Goal: Information Seeking & Learning: Learn about a topic

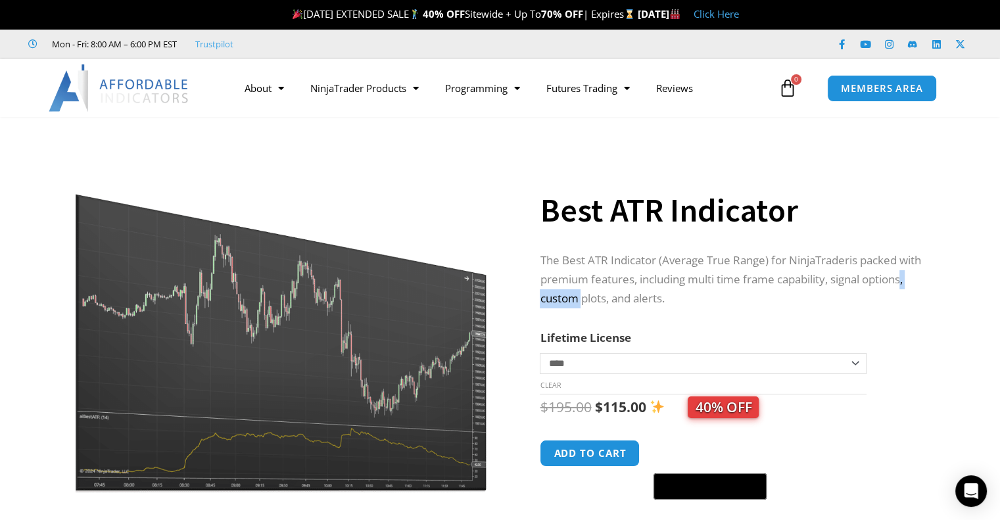
drag, startPoint x: 579, startPoint y: 301, endPoint x: 632, endPoint y: 302, distance: 52.6
click at [632, 302] on span "is packed with premium features, including multi time frame capability, signal …" at bounding box center [730, 278] width 381 height 53
drag, startPoint x: 638, startPoint y: 301, endPoint x: 655, endPoint y: 300, distance: 17.8
click at [655, 300] on span "is packed with premium features, including multi time frame capability, signal …" at bounding box center [730, 278] width 381 height 53
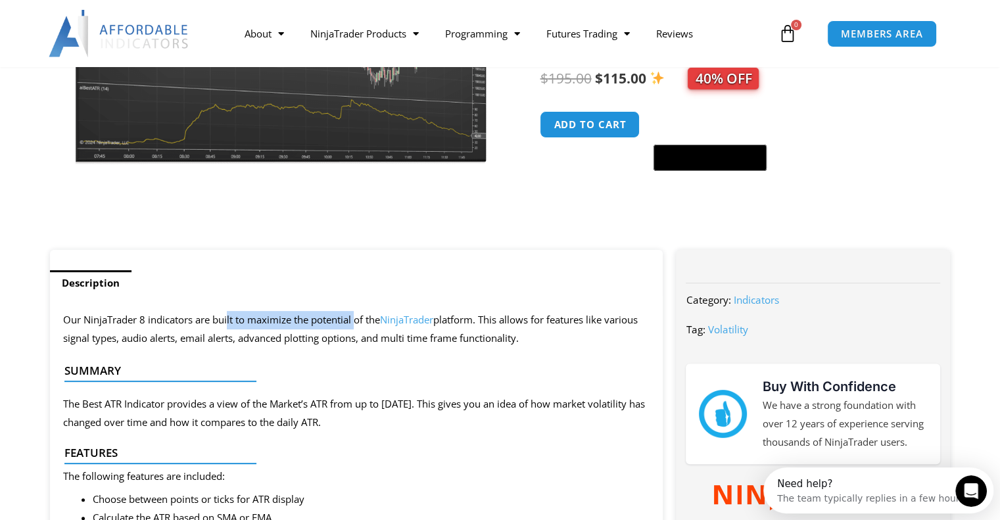
drag, startPoint x: 228, startPoint y: 322, endPoint x: 375, endPoint y: 325, distance: 147.3
click at [360, 322] on span "Our NinjaTrader 8 indicators are built to maximize the potential of the NinjaTr…" at bounding box center [350, 329] width 574 height 32
drag, startPoint x: 538, startPoint y: 318, endPoint x: 576, endPoint y: 319, distance: 37.5
click at [576, 319] on span "Our NinjaTrader 8 indicators are built to maximize the potential of the NinjaTr…" at bounding box center [350, 329] width 574 height 32
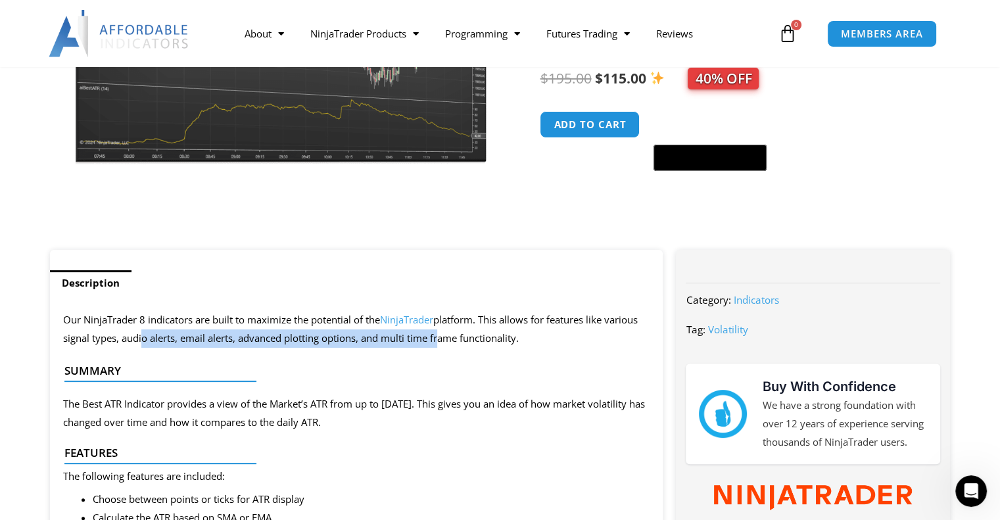
drag, startPoint x: 139, startPoint y: 339, endPoint x: 438, endPoint y: 341, distance: 299.1
click at [438, 341] on span "Our NinjaTrader 8 indicators are built to maximize the potential of the NinjaTr…" at bounding box center [350, 329] width 574 height 32
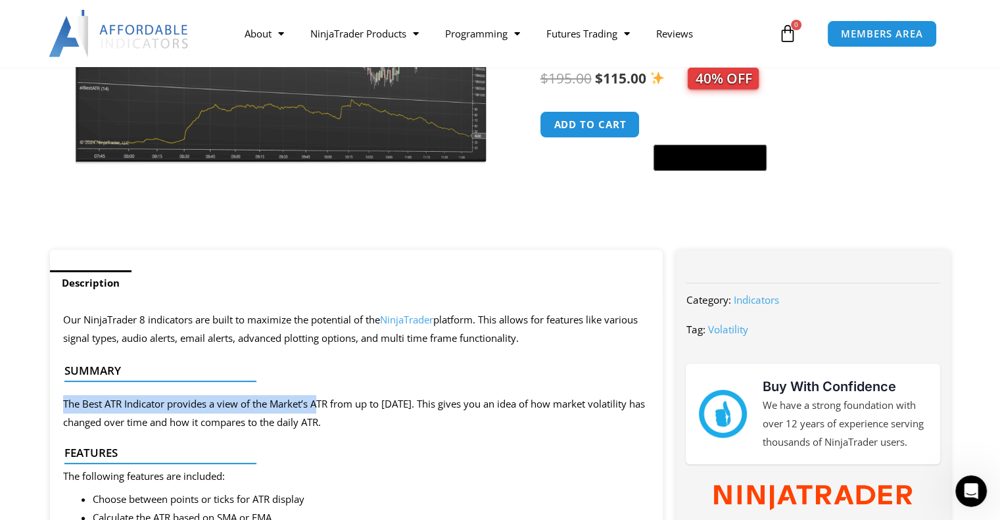
drag, startPoint x: 151, startPoint y: 404, endPoint x: 318, endPoint y: 409, distance: 167.0
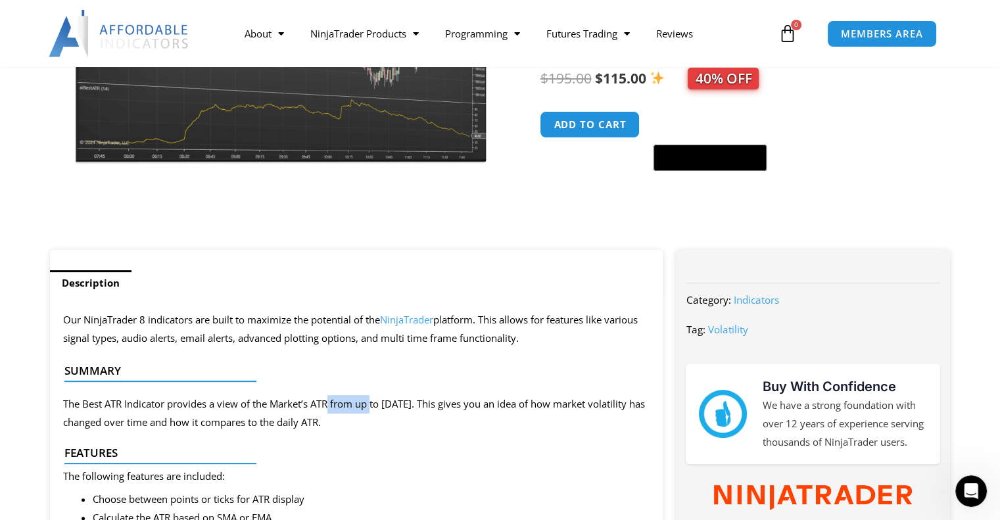
drag, startPoint x: 328, startPoint y: 410, endPoint x: 372, endPoint y: 409, distance: 44.0
click at [372, 409] on span "The Best ATR Indicator provides a view of the Market’s ATR from up to [DATE]. T…" at bounding box center [354, 413] width 582 height 32
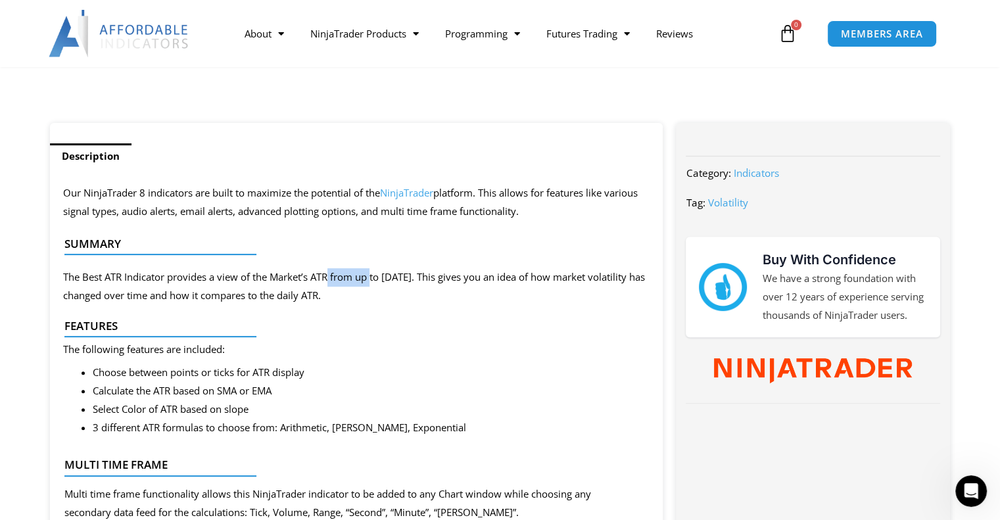
scroll to position [460, 0]
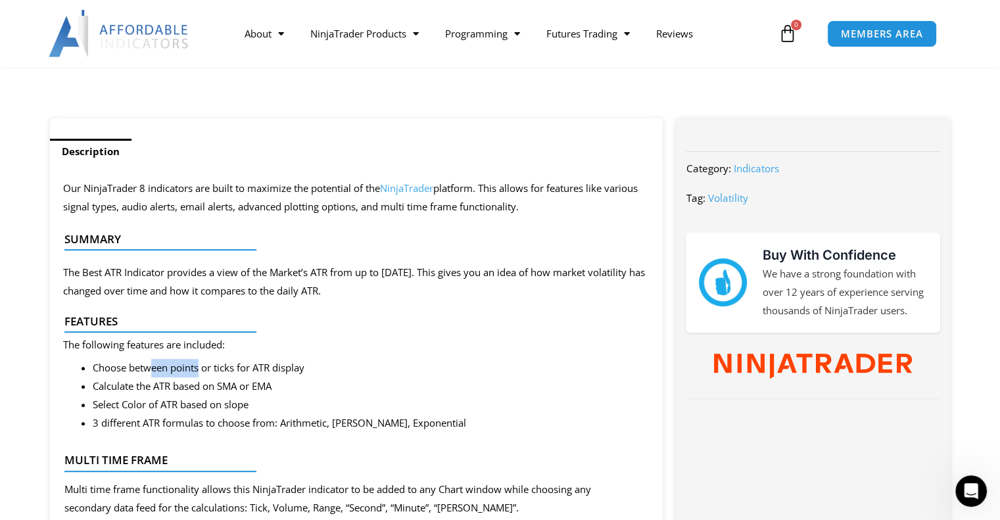
drag, startPoint x: 154, startPoint y: 375, endPoint x: 201, endPoint y: 371, distance: 46.9
click at [201, 371] on li "Choose between points or ticks for ATR display" at bounding box center [371, 368] width 557 height 18
drag, startPoint x: 142, startPoint y: 391, endPoint x: 197, endPoint y: 391, distance: 55.2
click at [195, 390] on span "Calculate the ATR based on SMA or EMA" at bounding box center [182, 385] width 179 height 13
drag, startPoint x: 131, startPoint y: 410, endPoint x: 185, endPoint y: 408, distance: 53.3
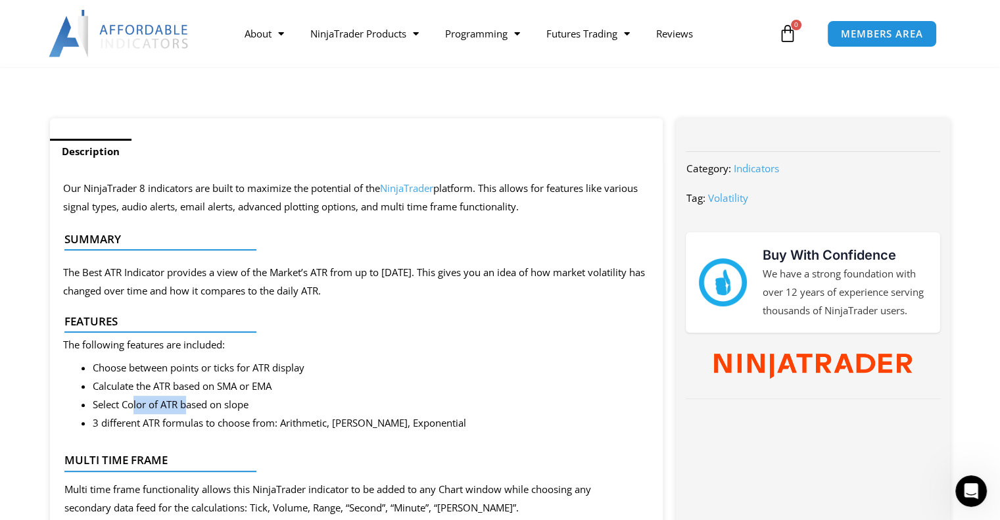
click at [185, 408] on span "Select Color of ATR based on slope" at bounding box center [171, 404] width 156 height 13
drag, startPoint x: 108, startPoint y: 424, endPoint x: 222, endPoint y: 421, distance: 113.7
click at [204, 422] on span "3 different ATR formulas to choose from: Arithmetic, [PERSON_NAME], Exponential" at bounding box center [279, 422] width 373 height 13
drag, startPoint x: 299, startPoint y: 417, endPoint x: 381, endPoint y: 421, distance: 82.3
click at [381, 421] on span "3 different ATR formulas to choose from: Arithmetic, [PERSON_NAME], Exponential" at bounding box center [279, 422] width 373 height 13
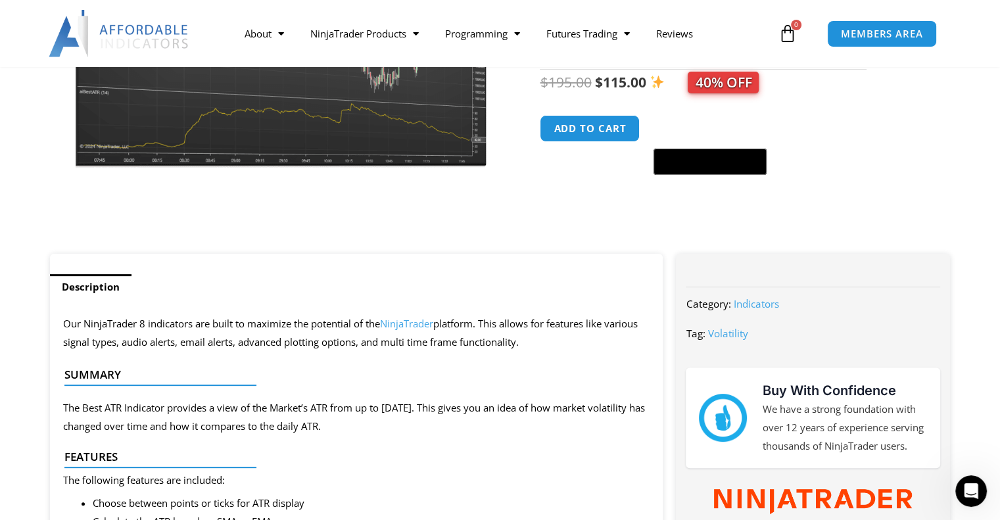
scroll to position [329, 0]
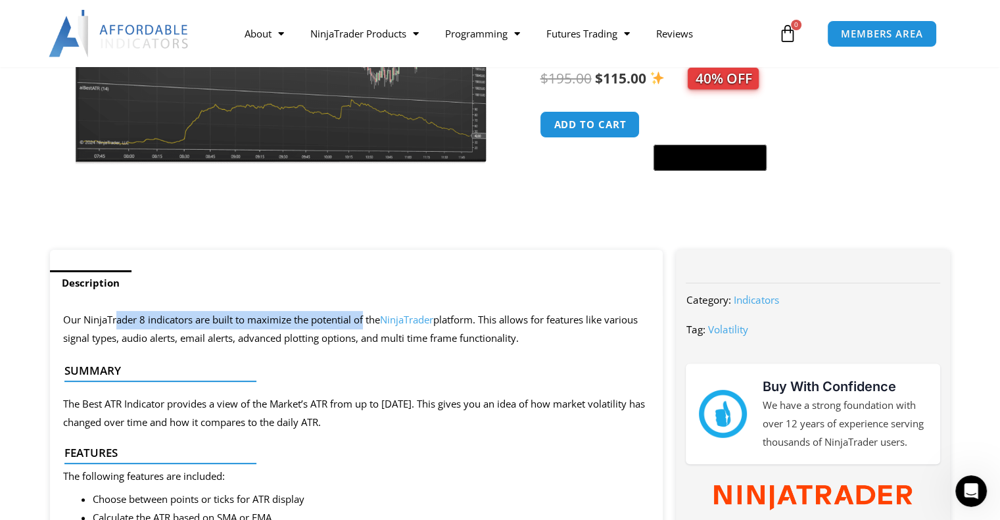
drag, startPoint x: 115, startPoint y: 319, endPoint x: 365, endPoint y: 317, distance: 250.5
click at [365, 317] on span "Our NinjaTrader 8 indicators are built to maximize the potential of the NinjaTr…" at bounding box center [350, 329] width 574 height 32
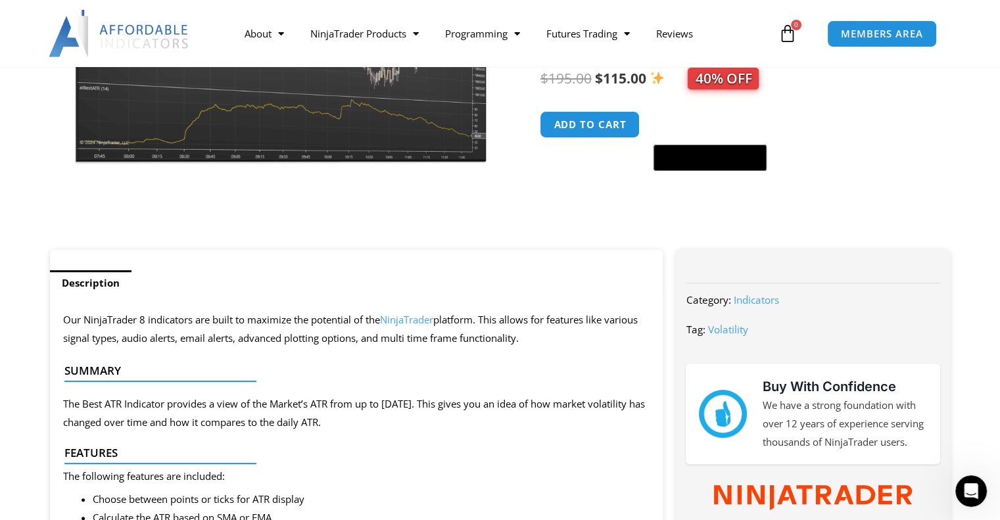
drag, startPoint x: 170, startPoint y: 402, endPoint x: 273, endPoint y: 402, distance: 102.5
click at [273, 402] on div at bounding box center [351, 392] width 574 height 31
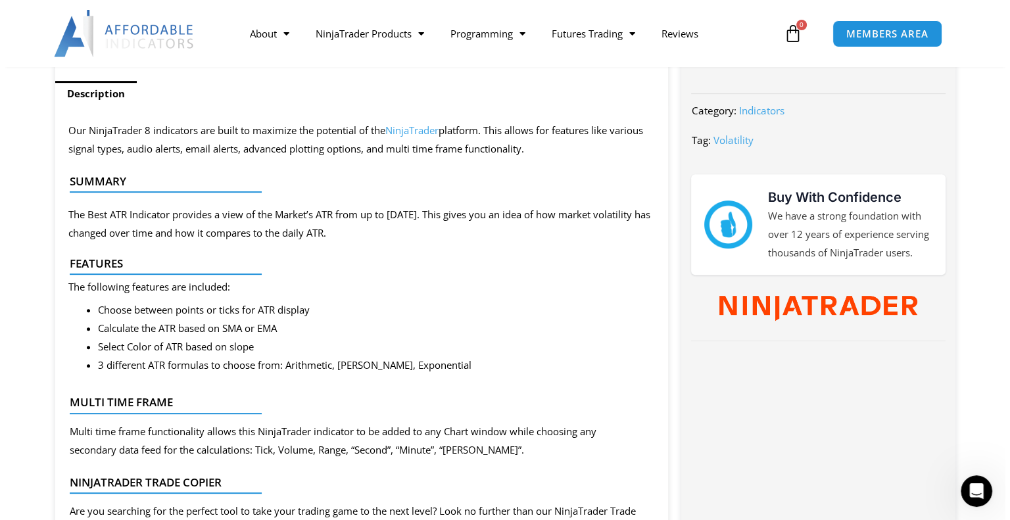
scroll to position [526, 0]
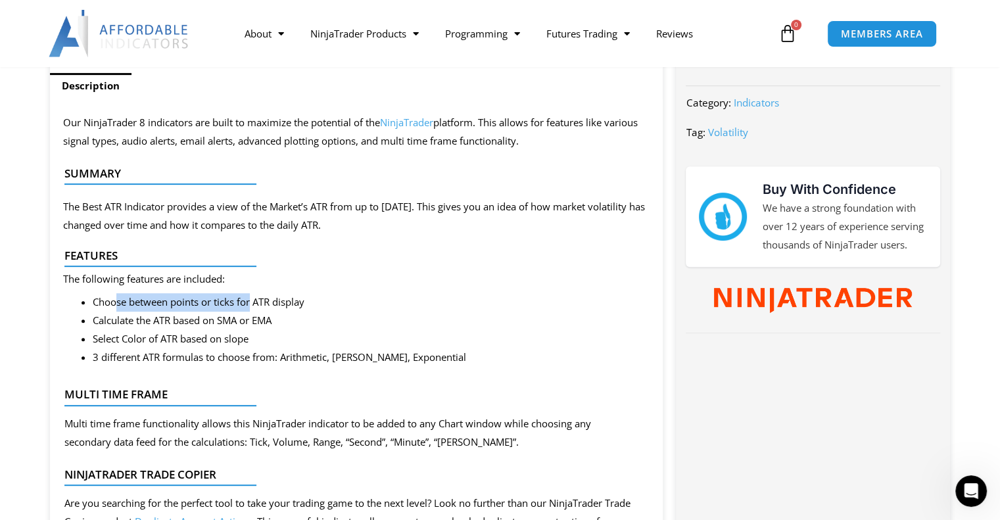
drag, startPoint x: 118, startPoint y: 307, endPoint x: 252, endPoint y: 308, distance: 133.4
click at [252, 308] on span "Choose between points or ticks for ATR display" at bounding box center [199, 301] width 212 height 13
click at [257, 306] on span "Choose between points or ticks for ATR display" at bounding box center [199, 301] width 212 height 13
drag, startPoint x: 147, startPoint y: 320, endPoint x: 245, endPoint y: 317, distance: 97.3
click at [245, 317] on span "Calculate the ATR based on SMA or EMA" at bounding box center [182, 320] width 179 height 13
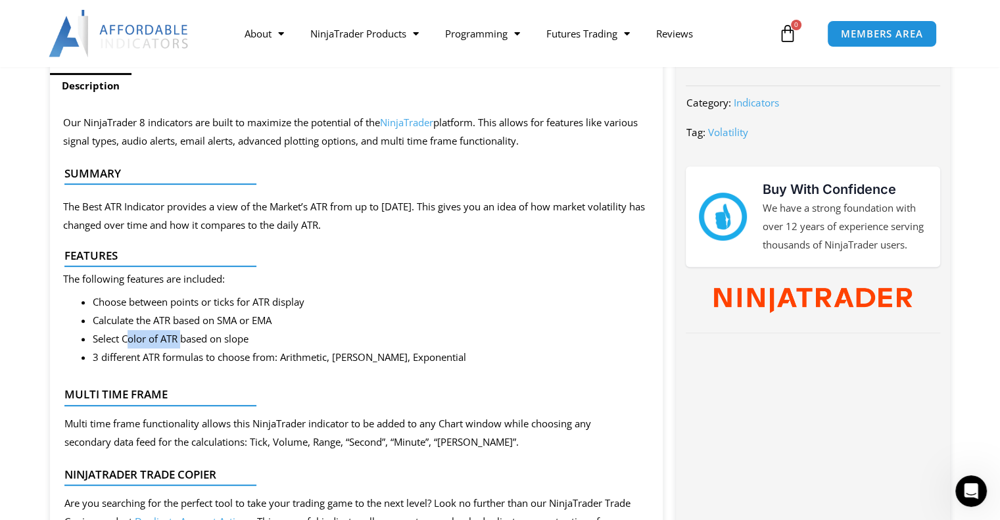
drag, startPoint x: 128, startPoint y: 342, endPoint x: 182, endPoint y: 338, distance: 54.0
click at [182, 338] on span "Select Color of ATR based on slope" at bounding box center [171, 338] width 156 height 13
drag, startPoint x: 118, startPoint y: 357, endPoint x: 221, endPoint y: 354, distance: 103.3
click at [216, 354] on span "3 different ATR formulas to choose from: Arithmetic, [PERSON_NAME], Exponential" at bounding box center [279, 356] width 373 height 13
drag, startPoint x: 264, startPoint y: 354, endPoint x: 308, endPoint y: 354, distance: 44.0
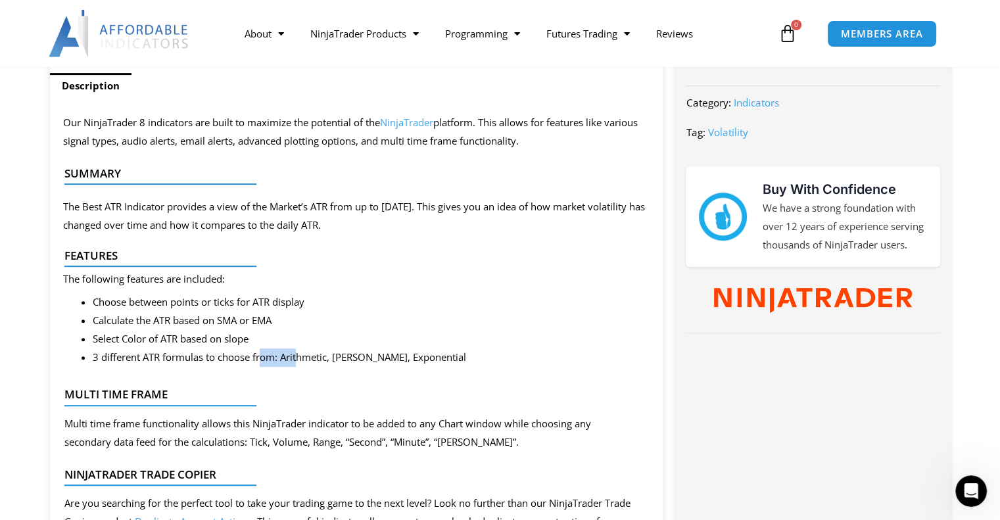
click at [302, 354] on span "3 different ATR formulas to choose from: Arithmetic, [PERSON_NAME], Exponential" at bounding box center [279, 356] width 373 height 13
drag, startPoint x: 331, startPoint y: 354, endPoint x: 371, endPoint y: 356, distance: 39.5
click at [367, 356] on span "3 different ATR formulas to choose from: Arithmetic, [PERSON_NAME], Exponential" at bounding box center [279, 356] width 373 height 13
drag, startPoint x: 283, startPoint y: 360, endPoint x: 429, endPoint y: 356, distance: 146.0
click at [429, 356] on li "3 different ATR formulas to choose from: Arithmetic, [PERSON_NAME], Exponential" at bounding box center [371, 357] width 557 height 18
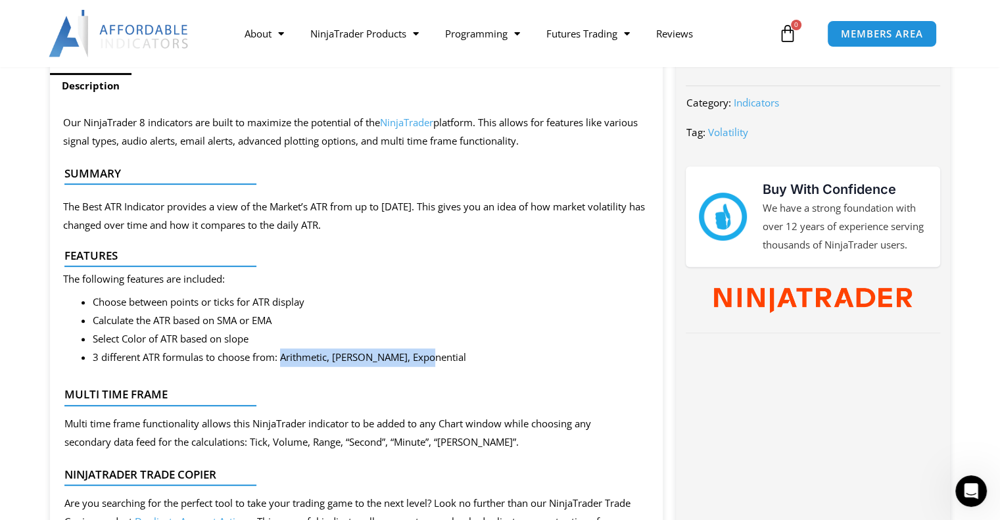
copy span "Arithmetic, [PERSON_NAME], Exponential"
